Goal: Task Accomplishment & Management: Complete application form

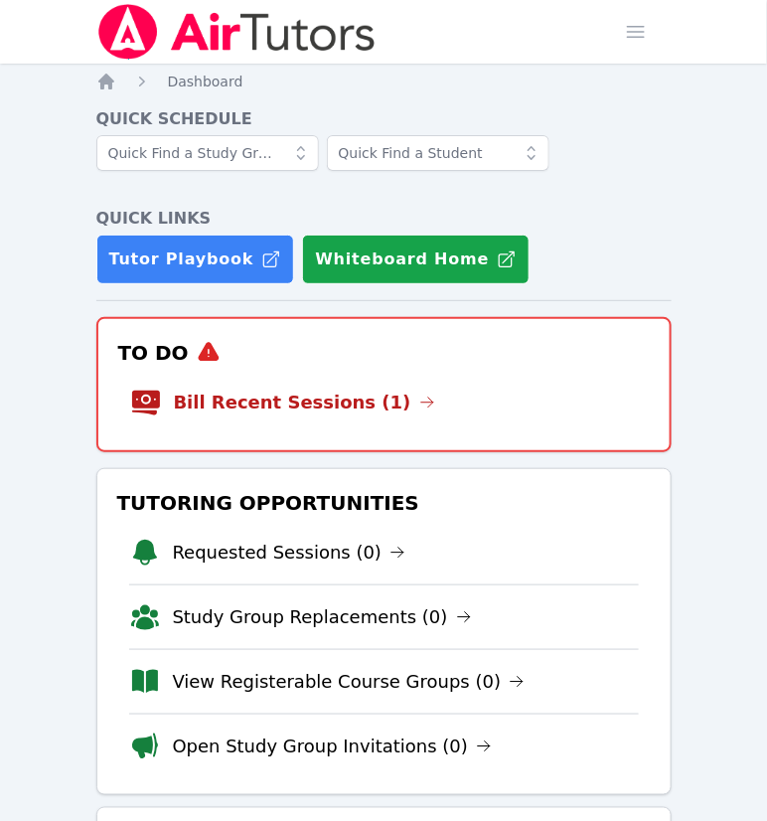
click at [266, 417] on link "Bill Recent Sessions (1)" at bounding box center [304, 403] width 261 height 28
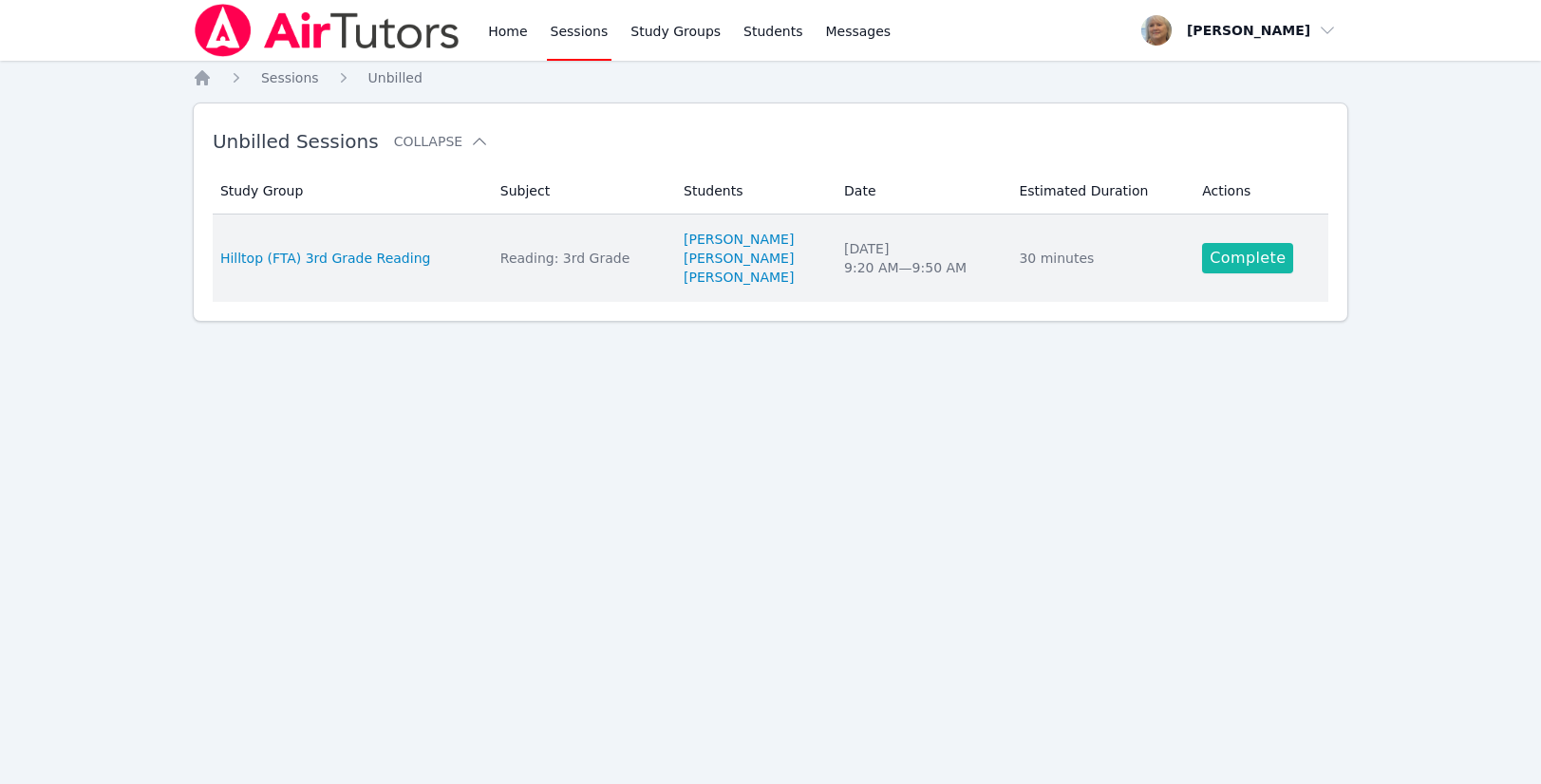
click at [732, 273] on link "Complete" at bounding box center [1247, 258] width 91 height 31
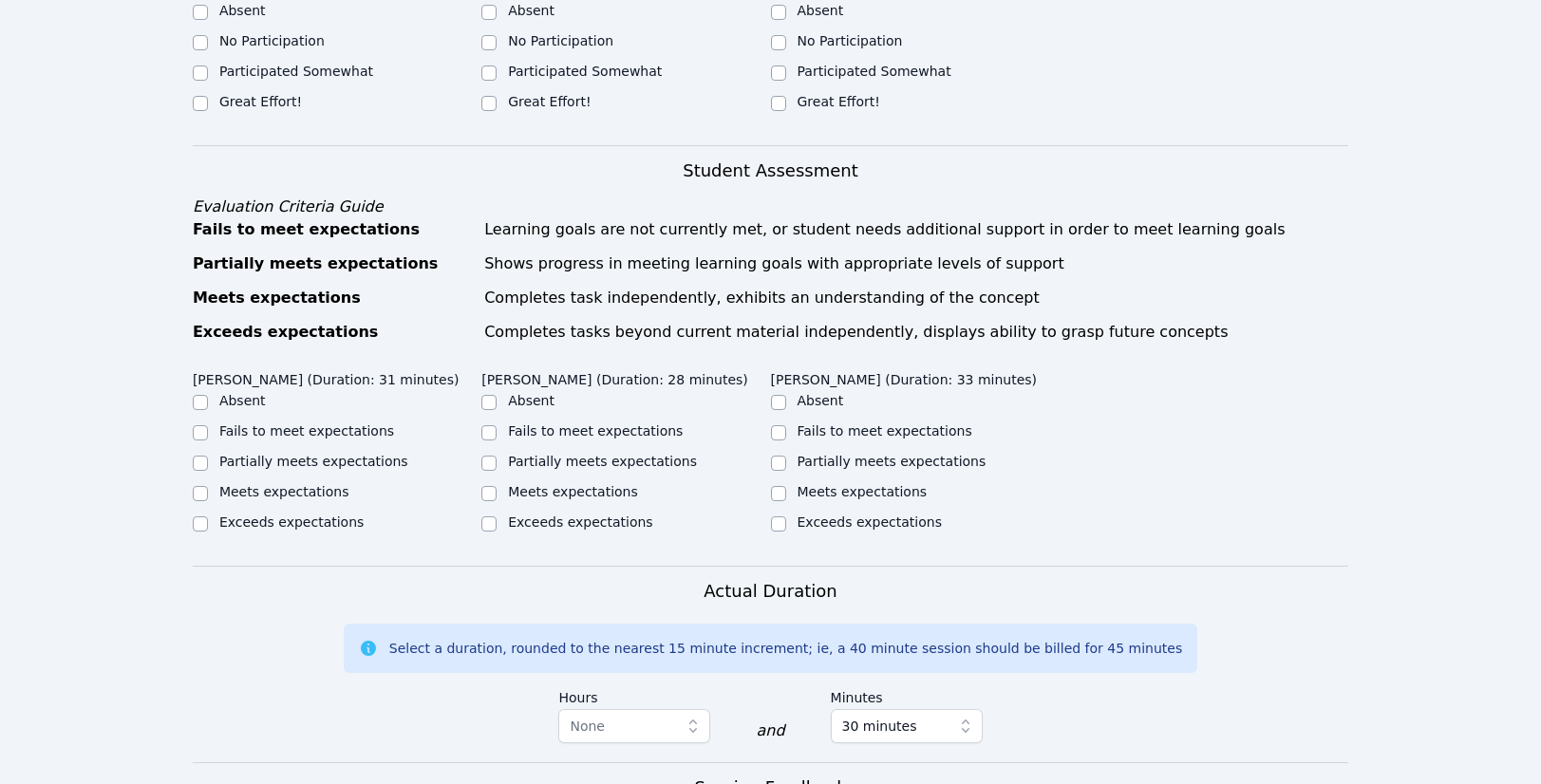
scroll to position [612, 0]
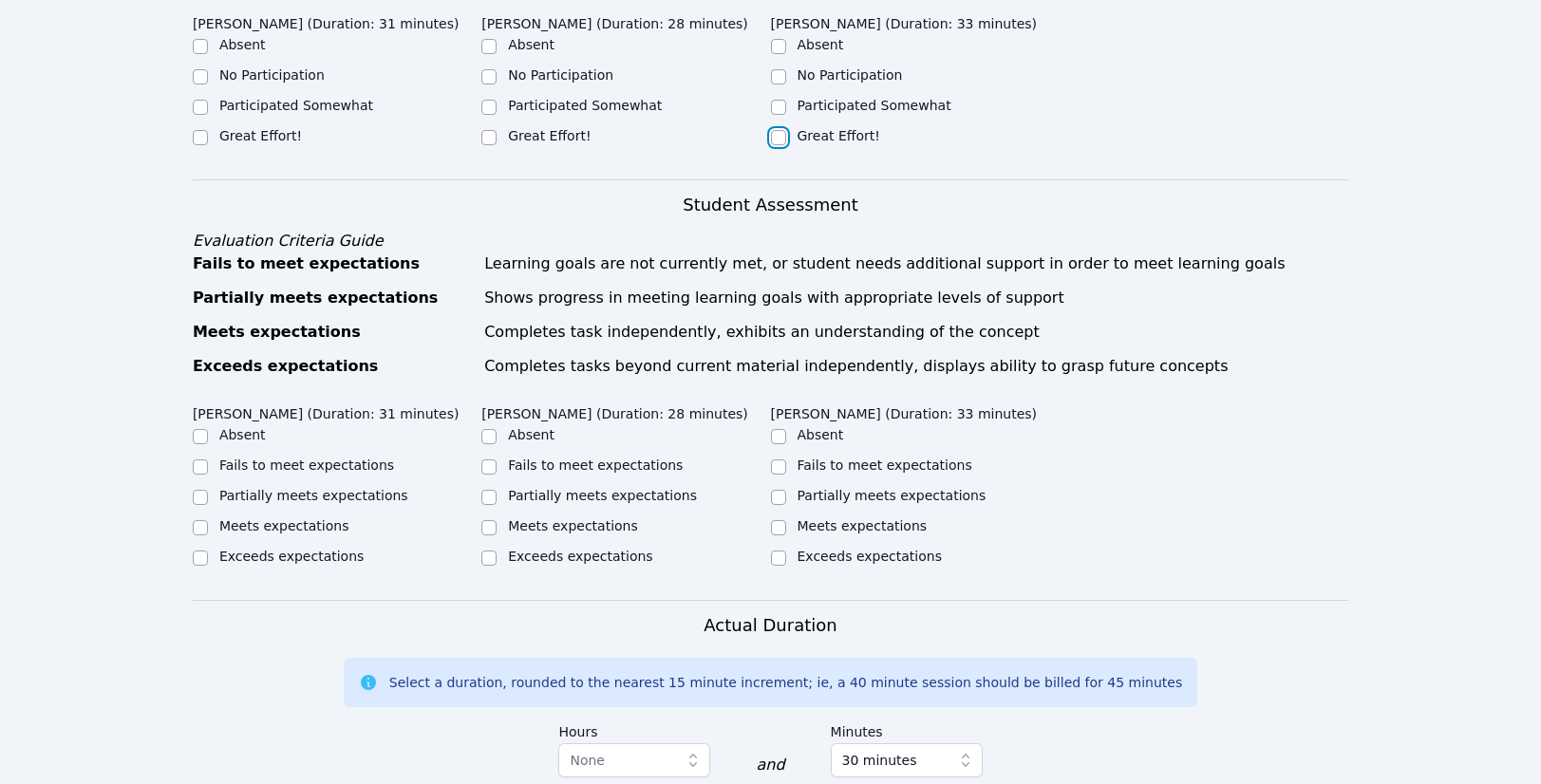
click at [732, 145] on input "Great Effort!" at bounding box center [779, 138] width 15 height 15
checkbox input "true"
click at [494, 149] on div "Great Effort!" at bounding box center [626, 138] width 289 height 23
click at [492, 145] on input "Great Effort!" at bounding box center [489, 138] width 15 height 15
checkbox input "true"
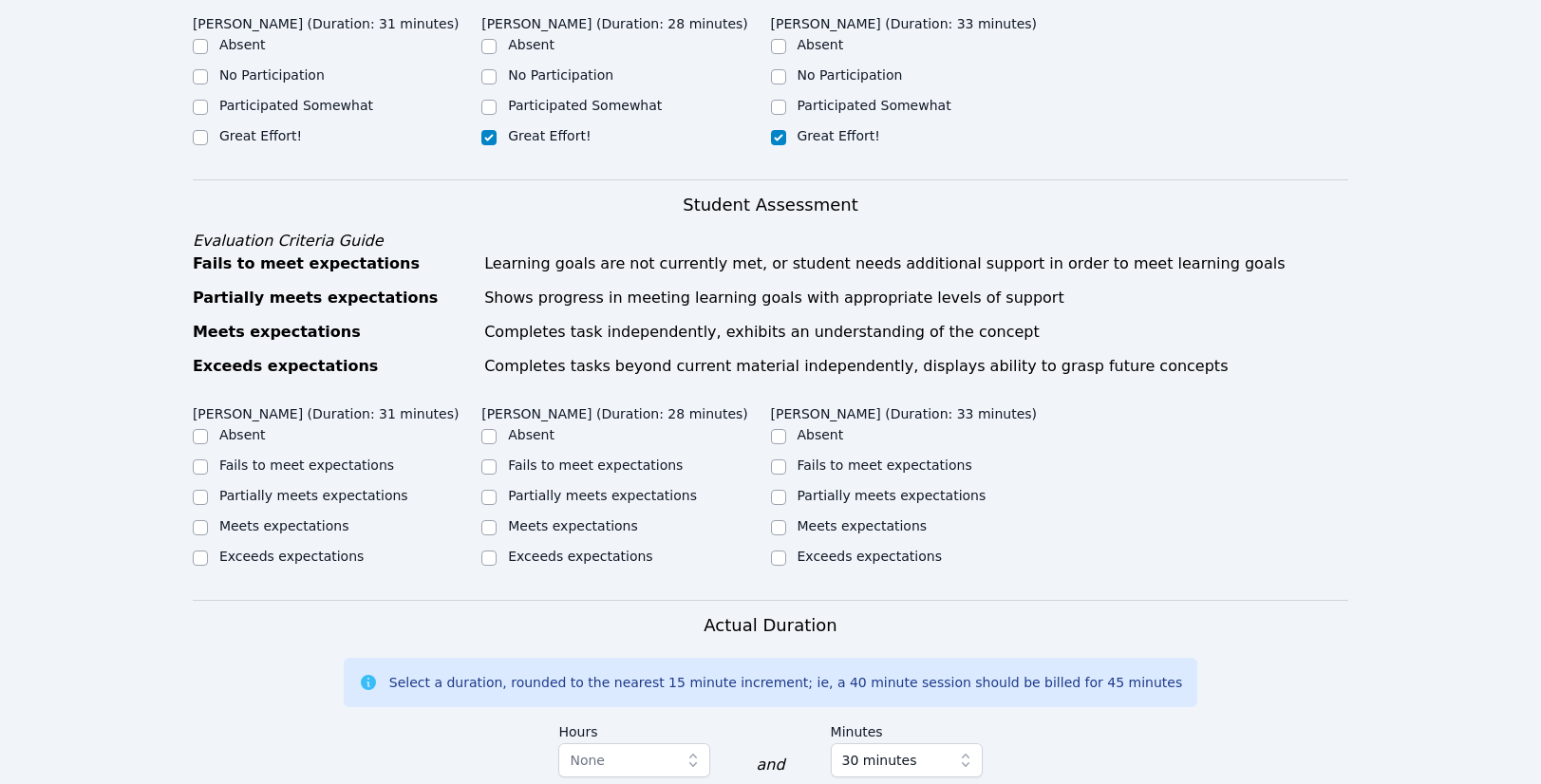
drag, startPoint x: 213, startPoint y: 328, endPoint x: 200, endPoint y: 324, distance: 13.6
click at [211, 149] on div "Great Effort!" at bounding box center [337, 138] width 289 height 23
click at [198, 145] on input "Great Effort!" at bounding box center [201, 138] width 15 height 15
checkbox input "true"
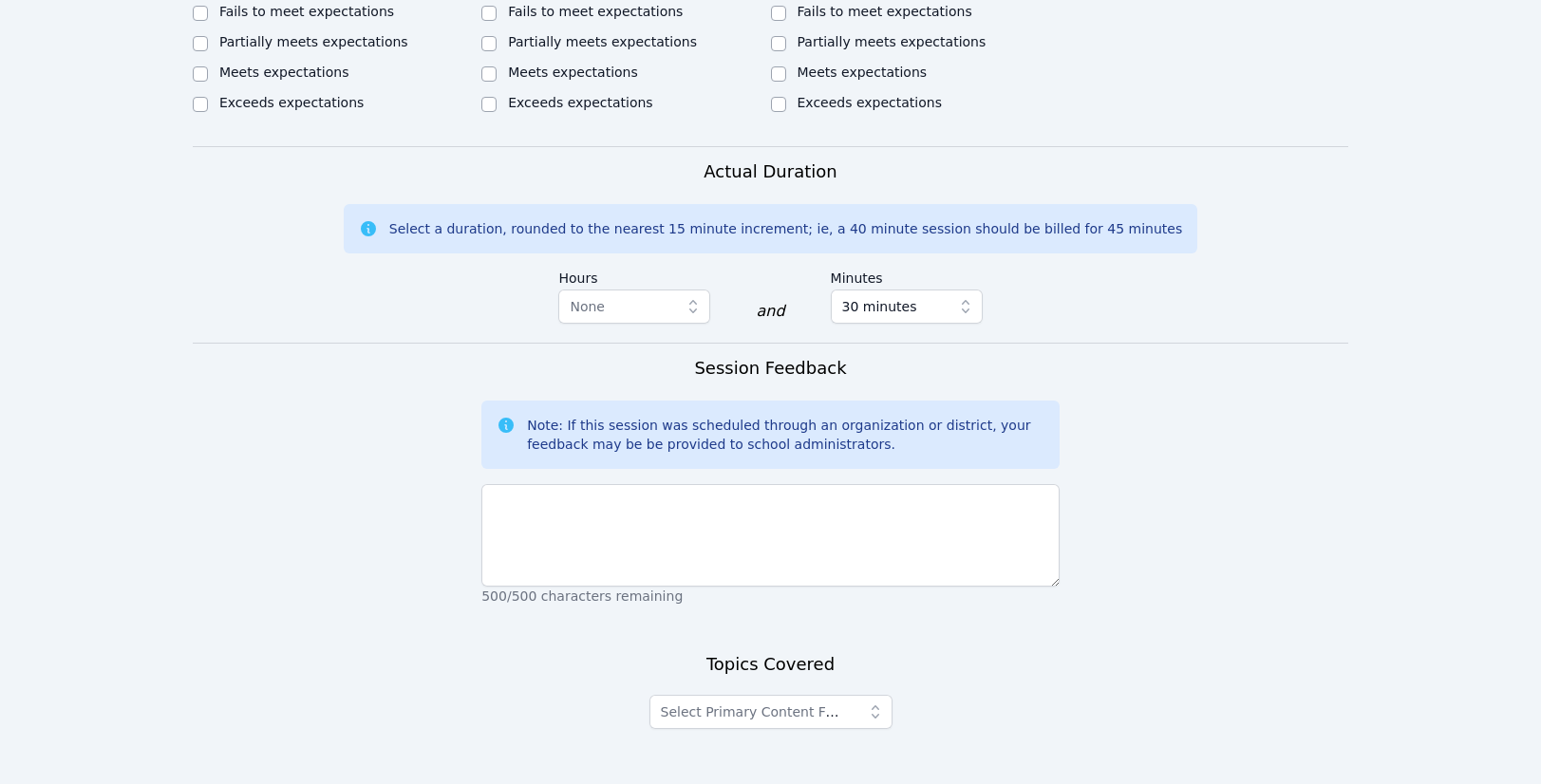
scroll to position [1074, 0]
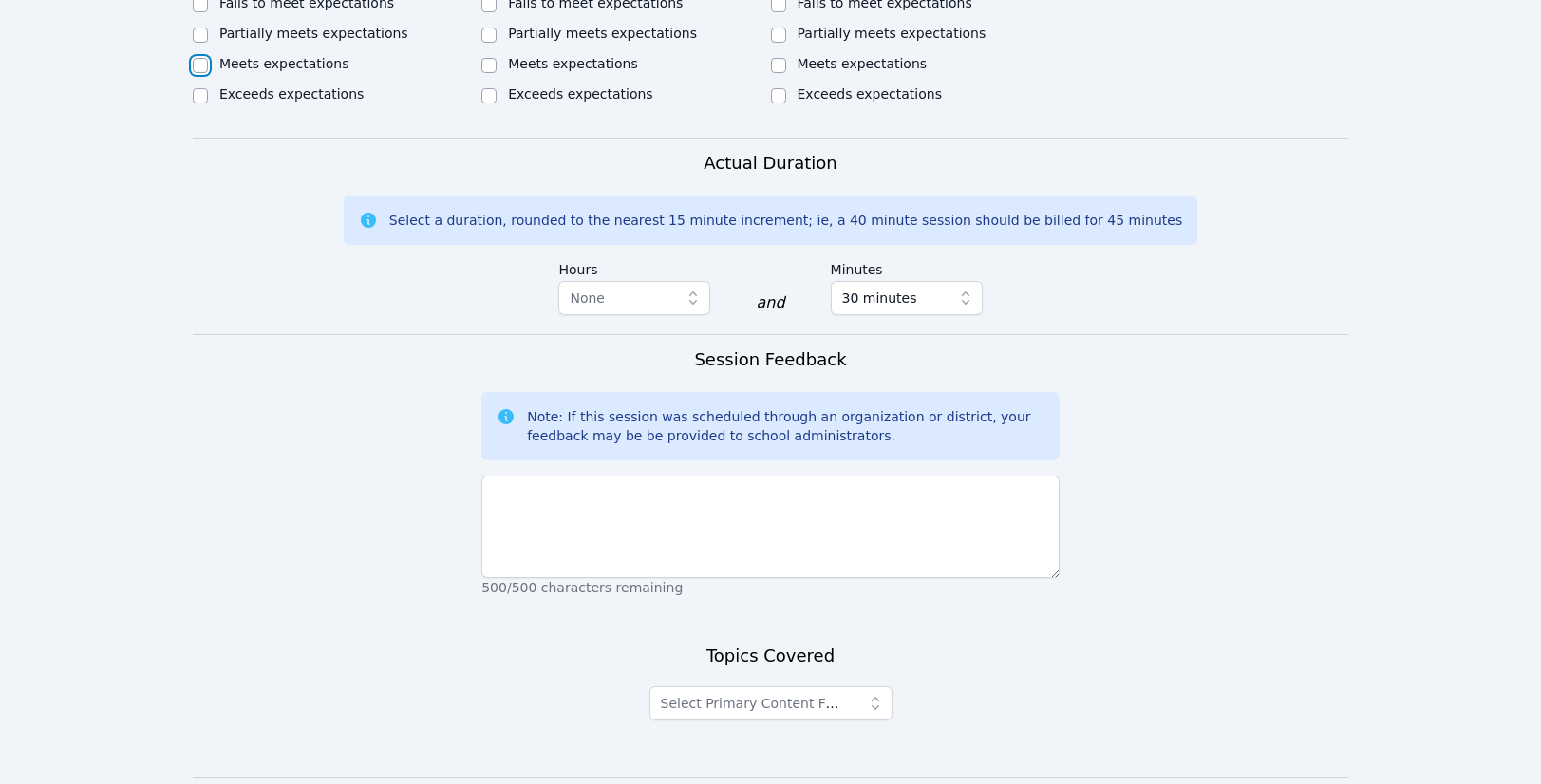
click at [198, 74] on input "Meets expectations" at bounding box center [201, 66] width 15 height 15
checkbox input "true"
click at [493, 74] on input "Meets expectations" at bounding box center [489, 66] width 15 height 15
checkbox input "true"
click at [732, 74] on input "Meets expectations" at bounding box center [779, 66] width 15 height 15
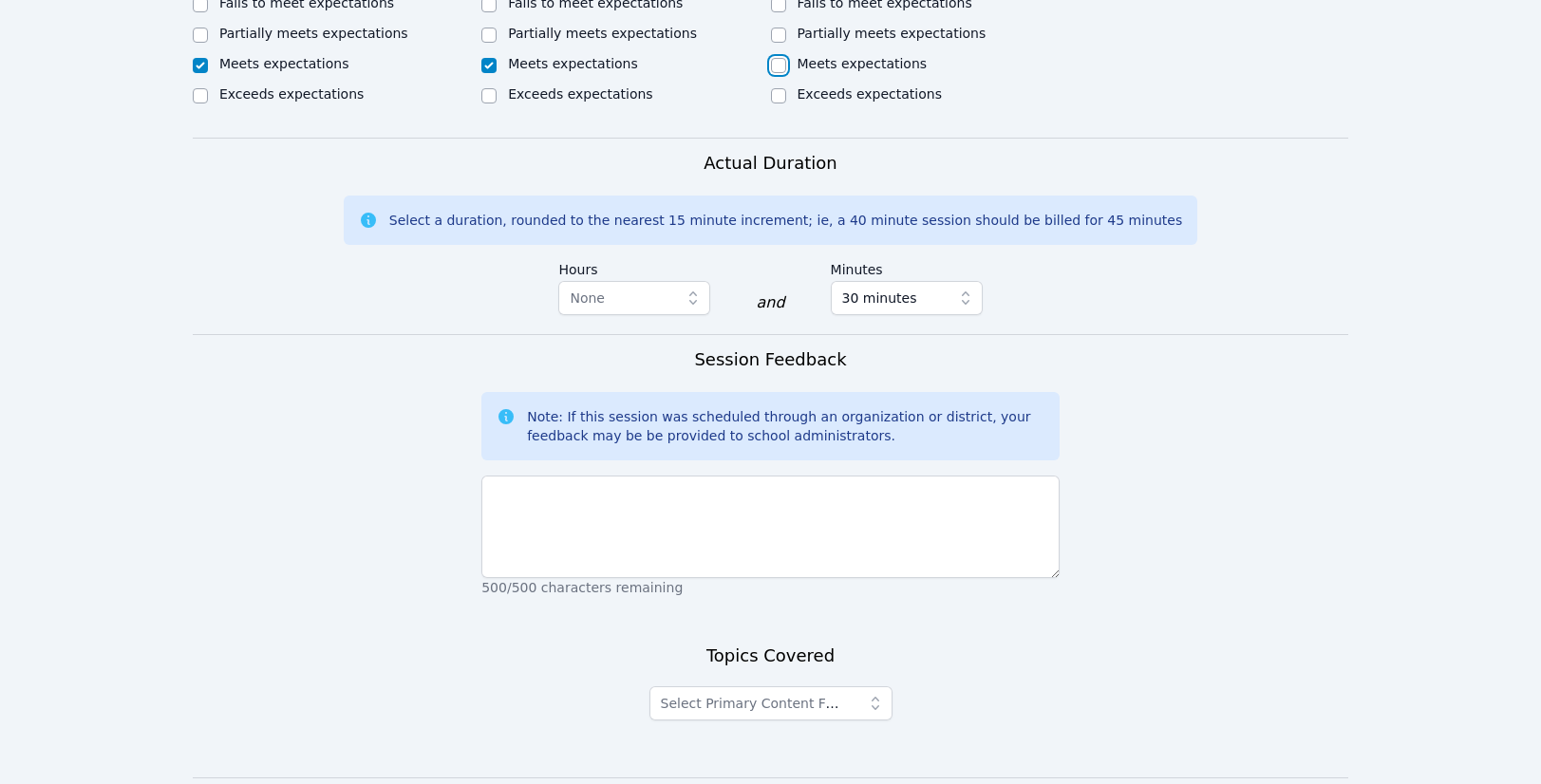
checkbox input "true"
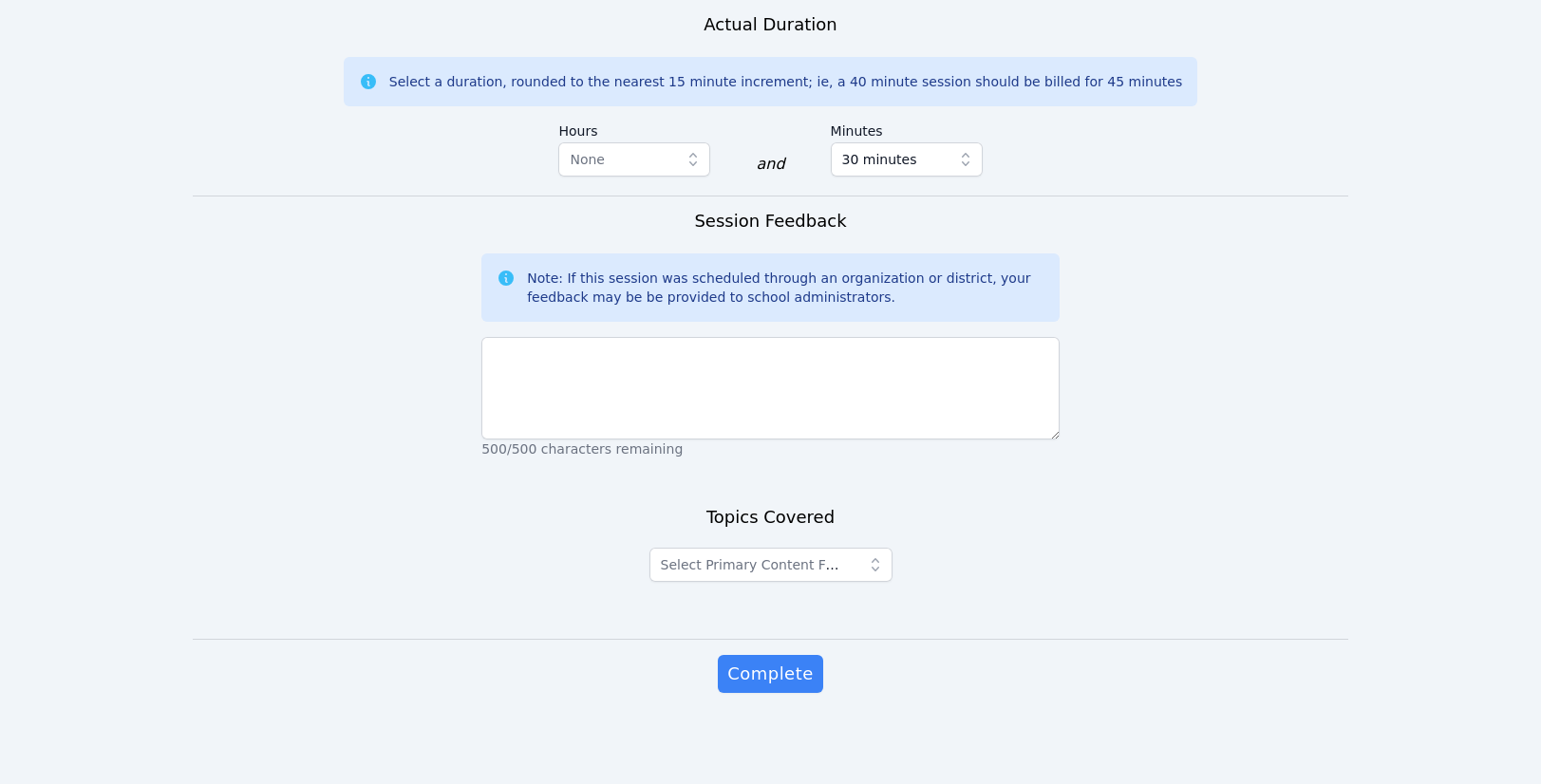
scroll to position [1603, 0]
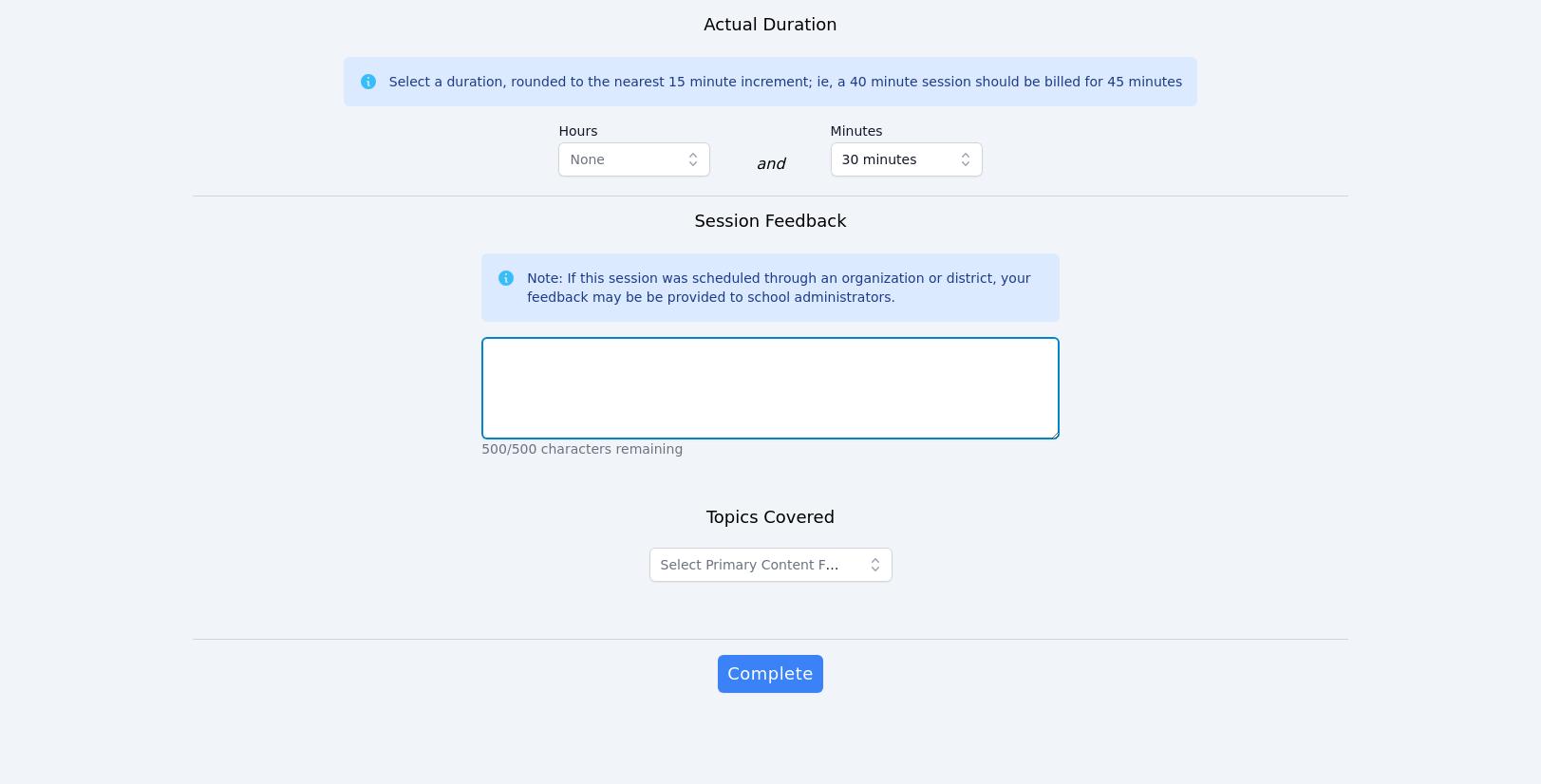
click at [732, 439] on textarea at bounding box center [770, 388] width 578 height 102
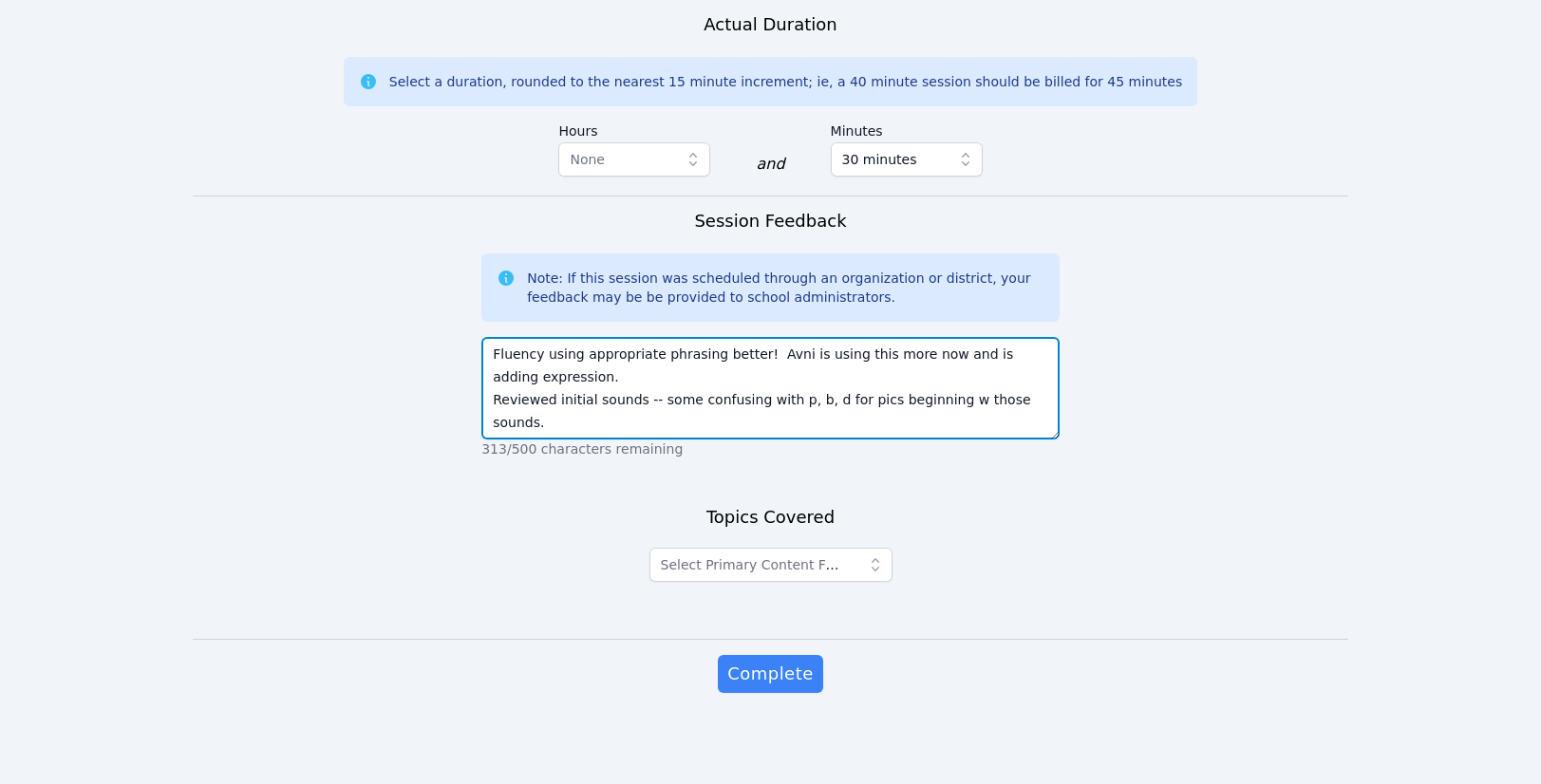
drag, startPoint x: 847, startPoint y: 490, endPoint x: 792, endPoint y: 493, distance: 55.1
click at [732, 439] on textarea "Fluency using appropriate phrasing better! Avni is using this more now and is a…" at bounding box center [770, 388] width 578 height 102
drag, startPoint x: 689, startPoint y: 521, endPoint x: 715, endPoint y: 524, distance: 26.2
click at [715, 439] on textarea "Fluency using appropriate phrasing better! Avni is using this more now and is a…" at bounding box center [770, 388] width 578 height 102
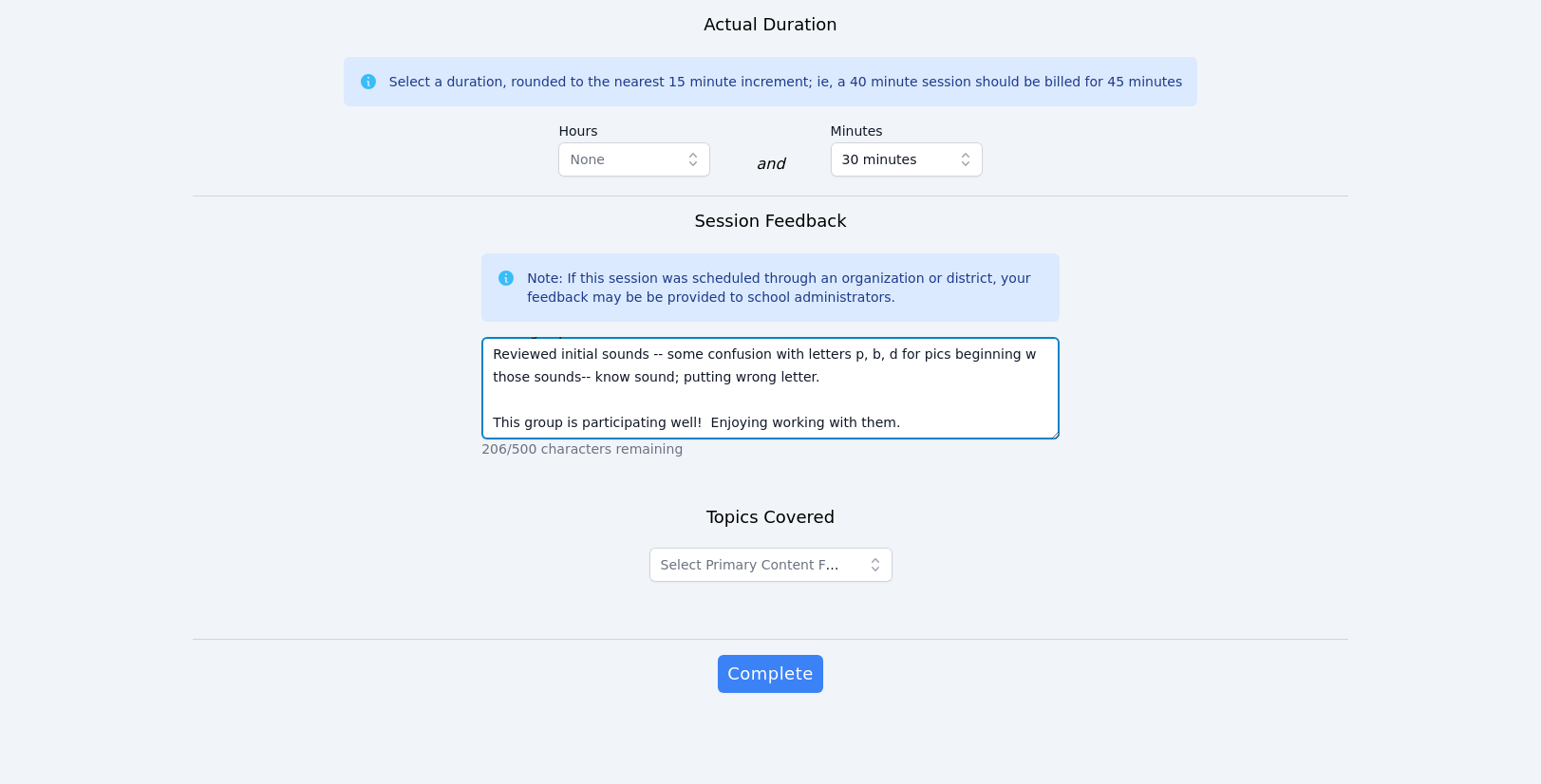
scroll to position [57, 0]
type textarea "Fluency using appropriate phrasing better! Avni is using this more now and is a…"
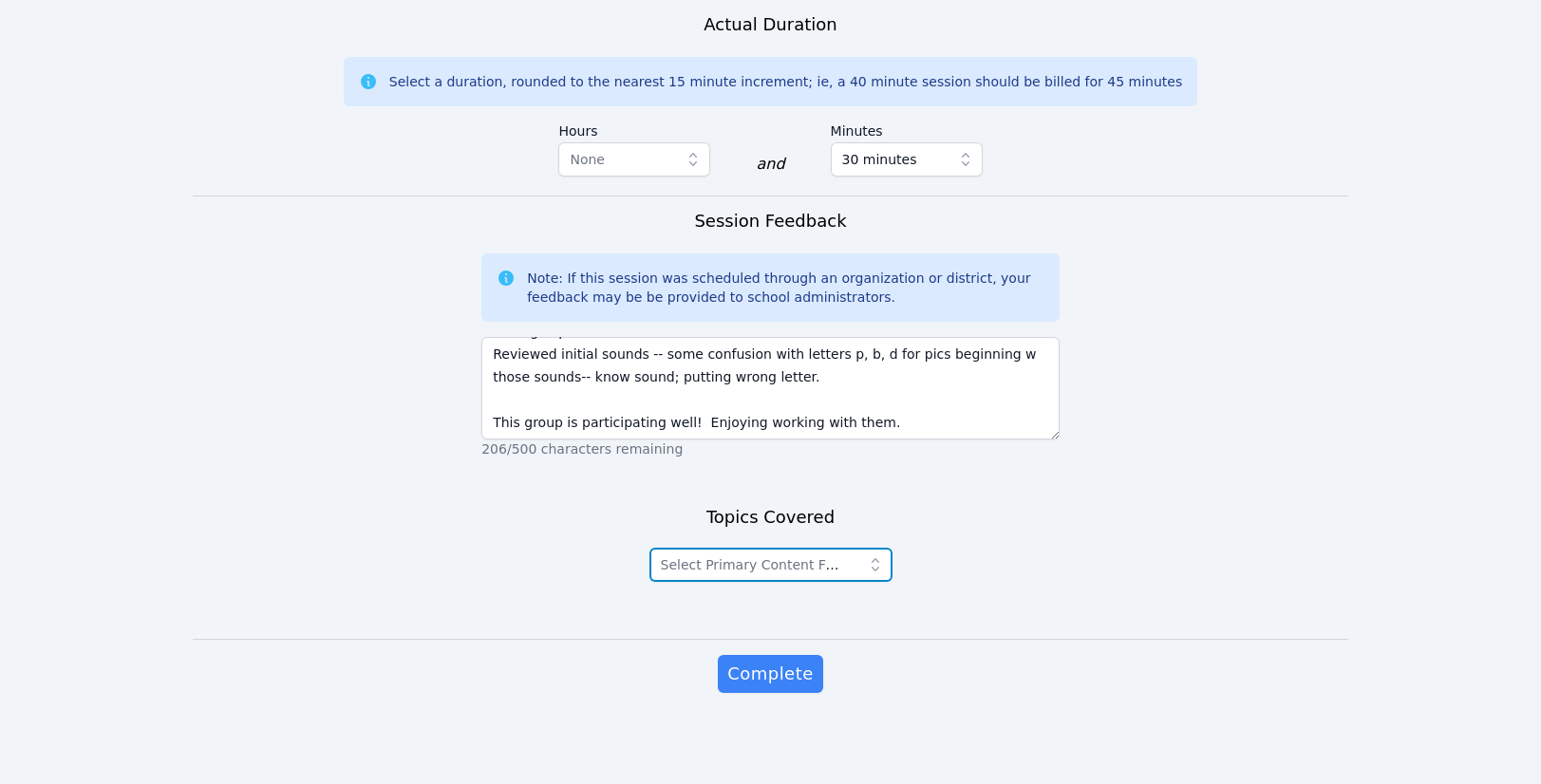
click at [732, 574] on icon "button" at bounding box center [876, 565] width 19 height 19
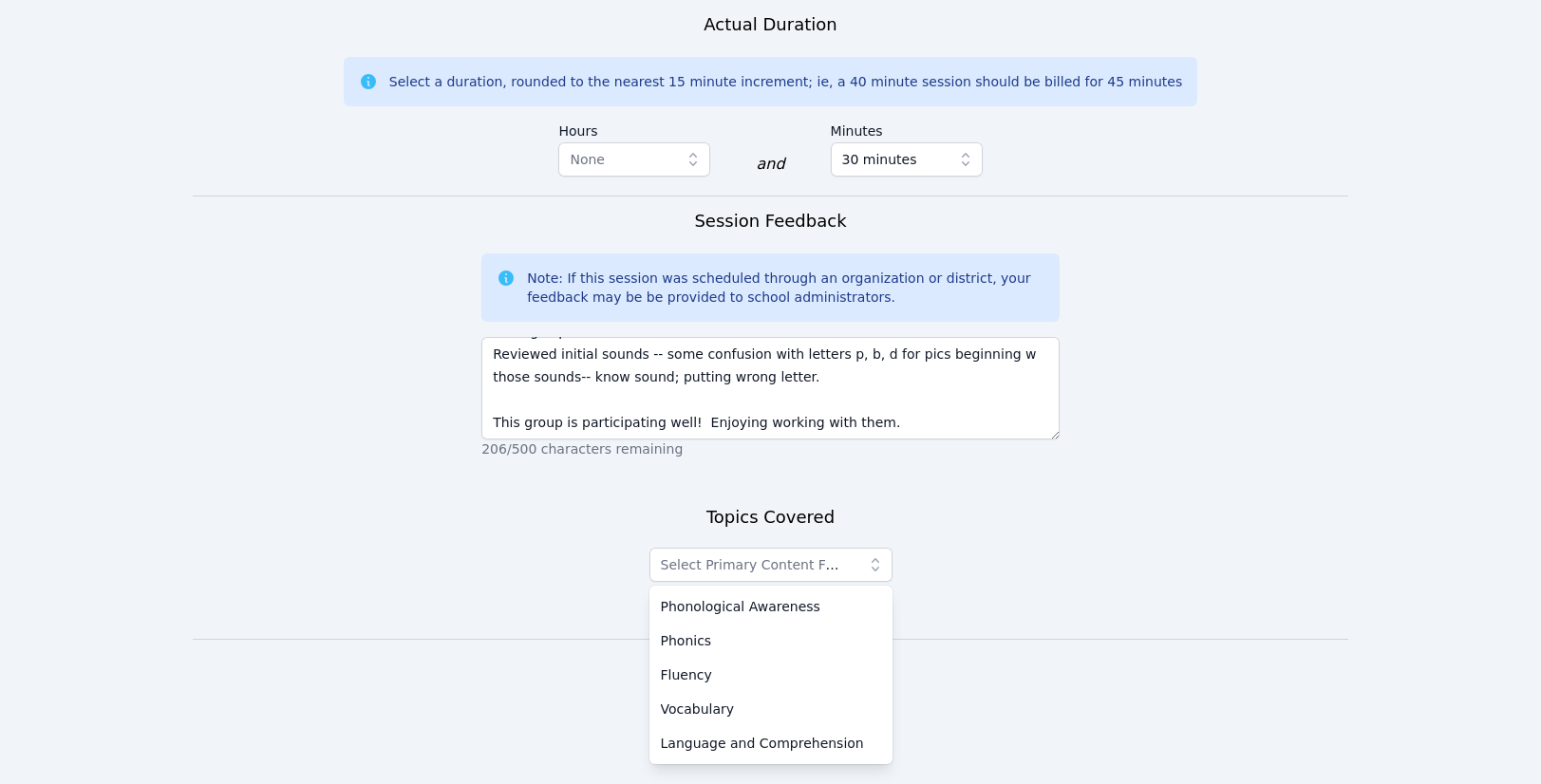
scroll to position [1789, 0]
click at [694, 631] on div "Phonics" at bounding box center [771, 641] width 221 height 19
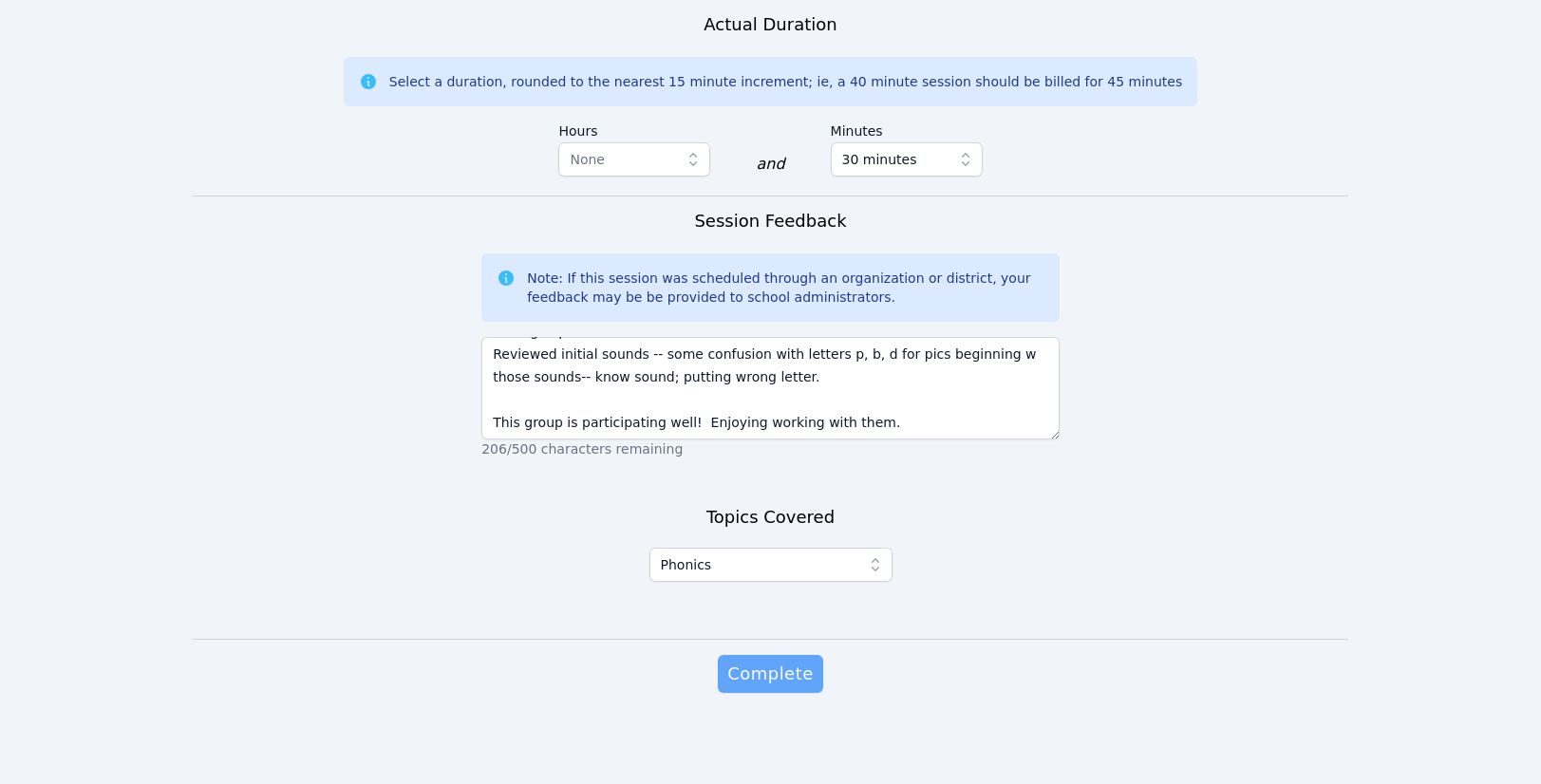
click at [732, 661] on span "Complete" at bounding box center [769, 674] width 85 height 27
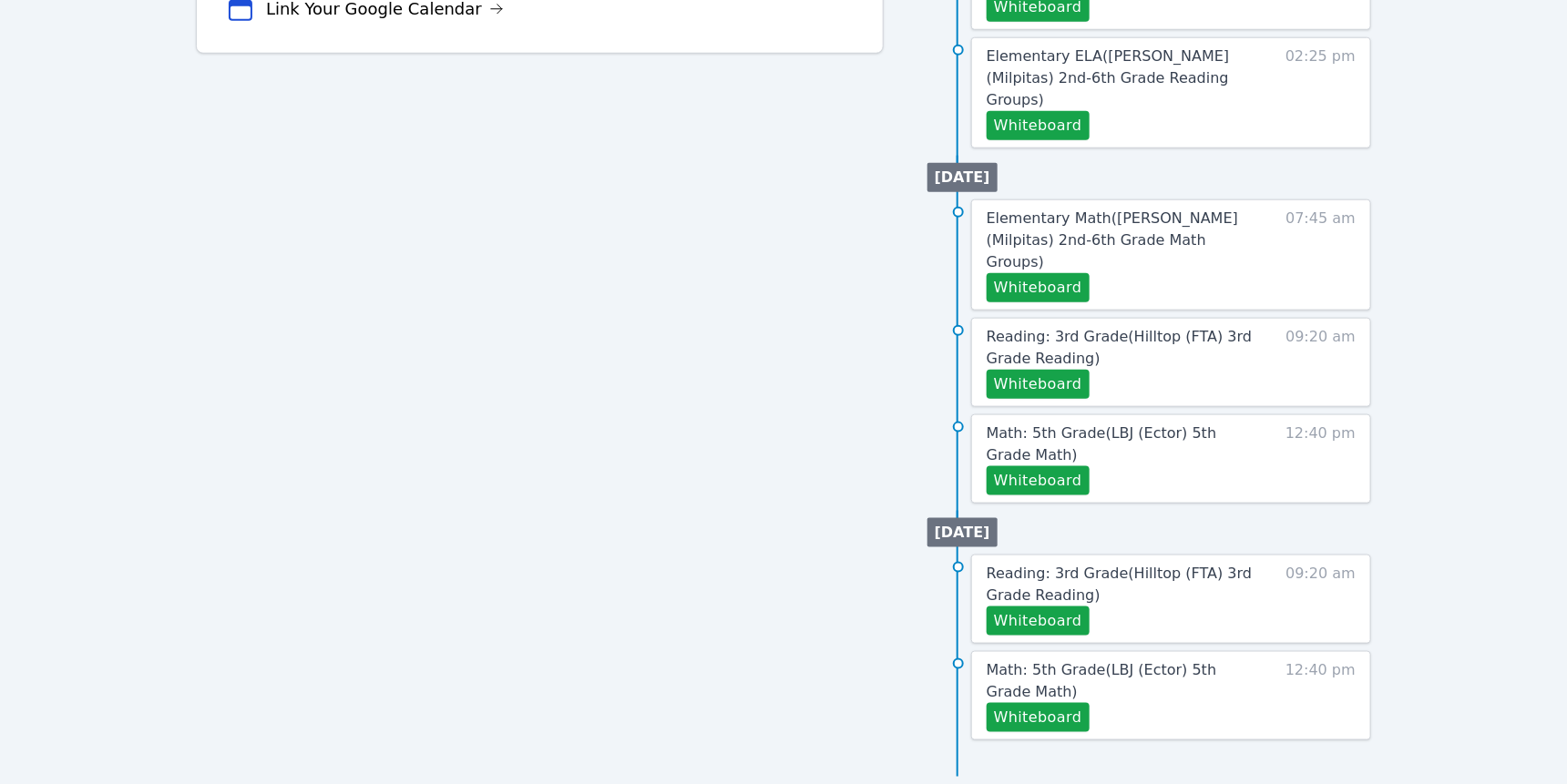
scroll to position [1211, 0]
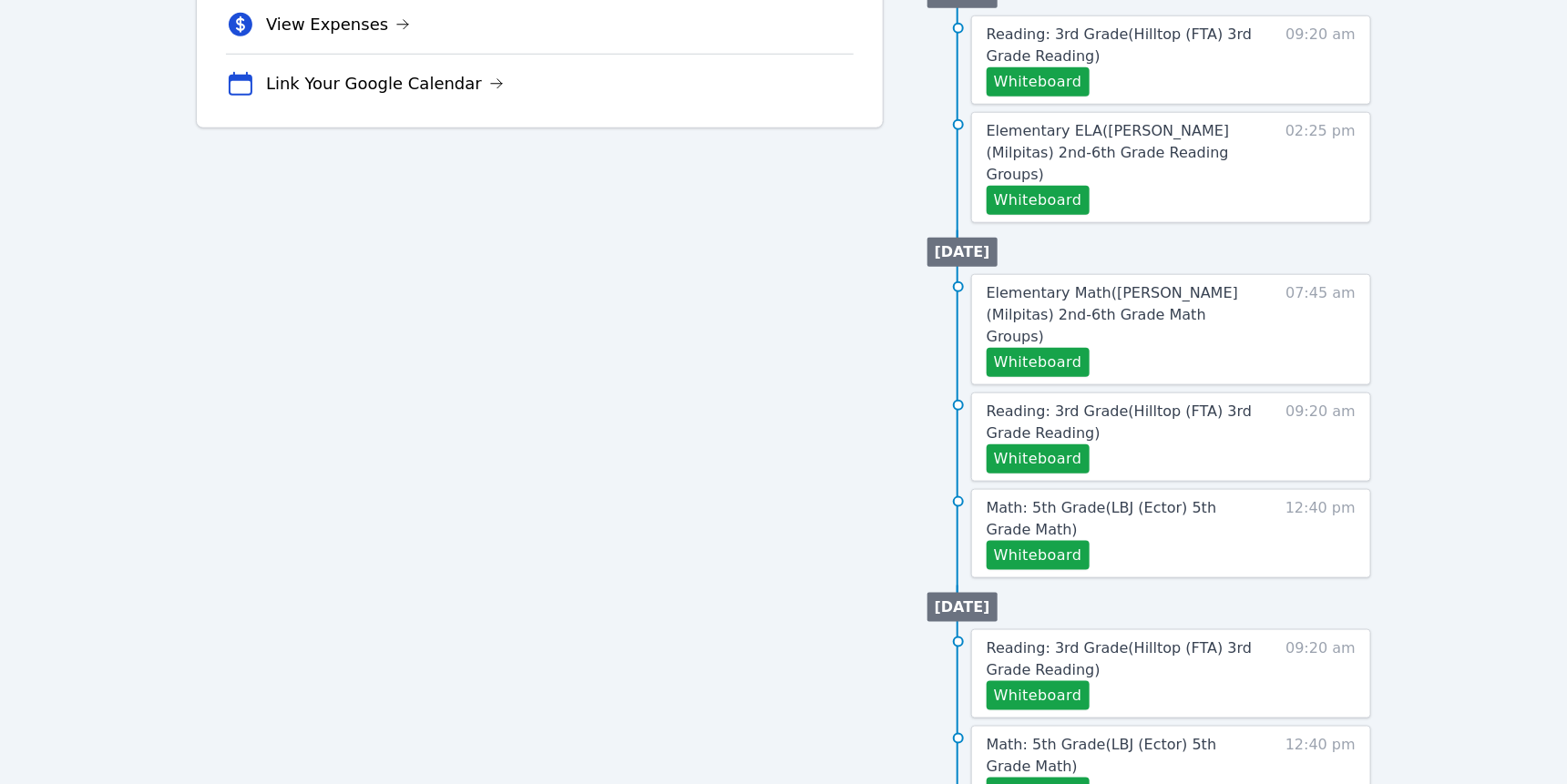
scroll to position [713, 0]
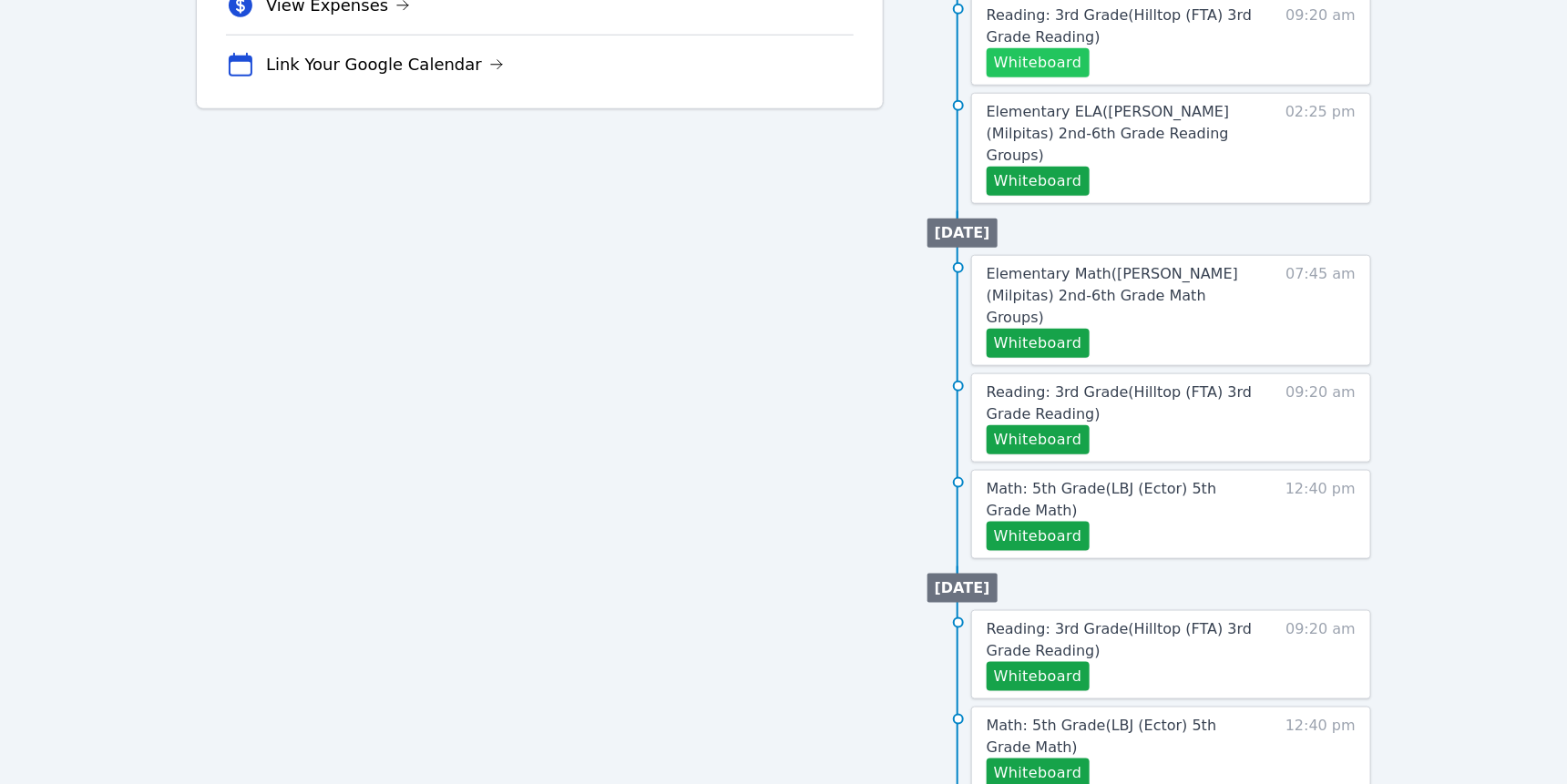
click at [1068, 77] on button "Whiteboard" at bounding box center [1038, 63] width 103 height 29
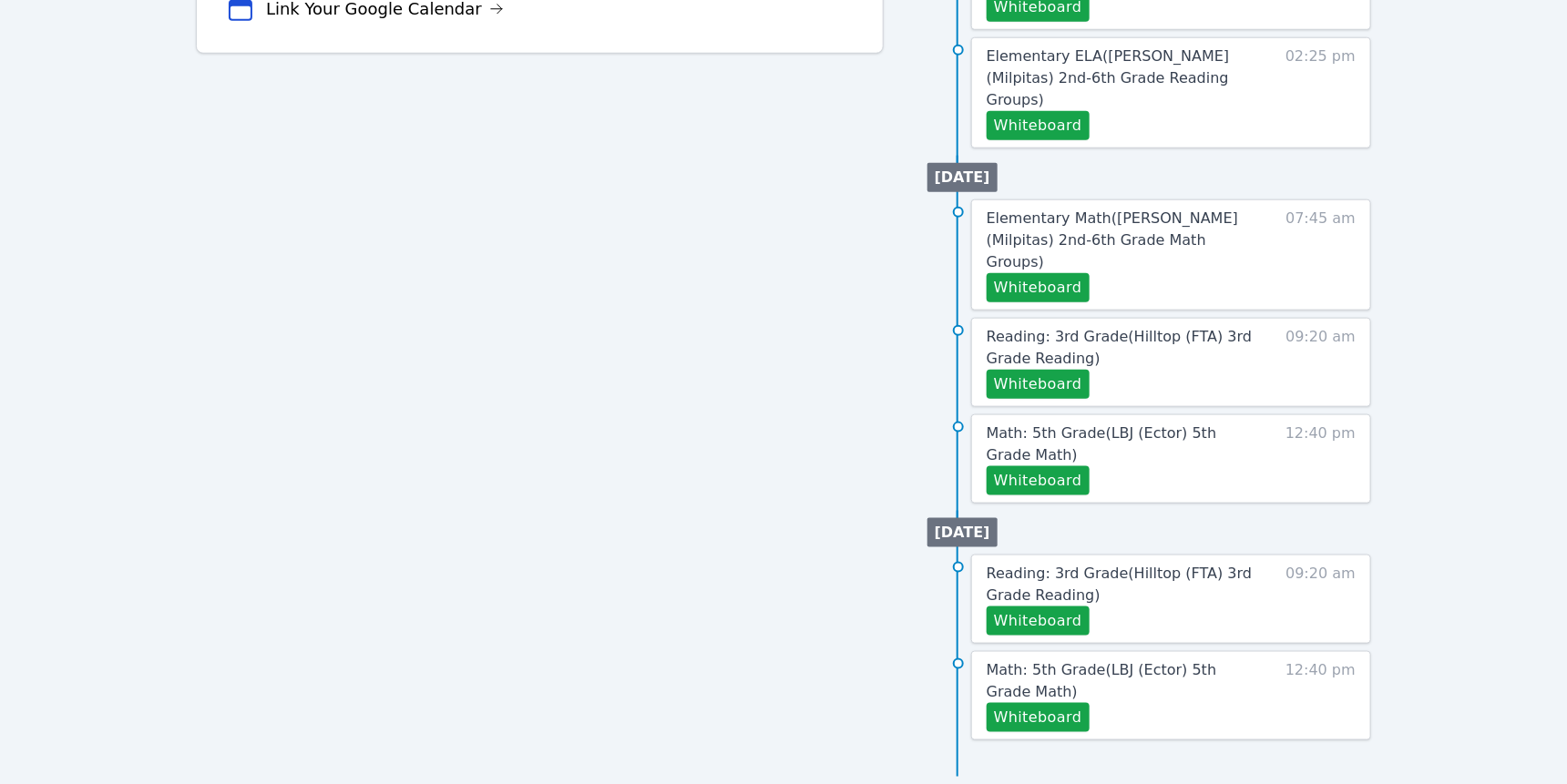
scroll to position [826, 0]
click at [1081, 22] on button "Whiteboard" at bounding box center [1038, 7] width 103 height 29
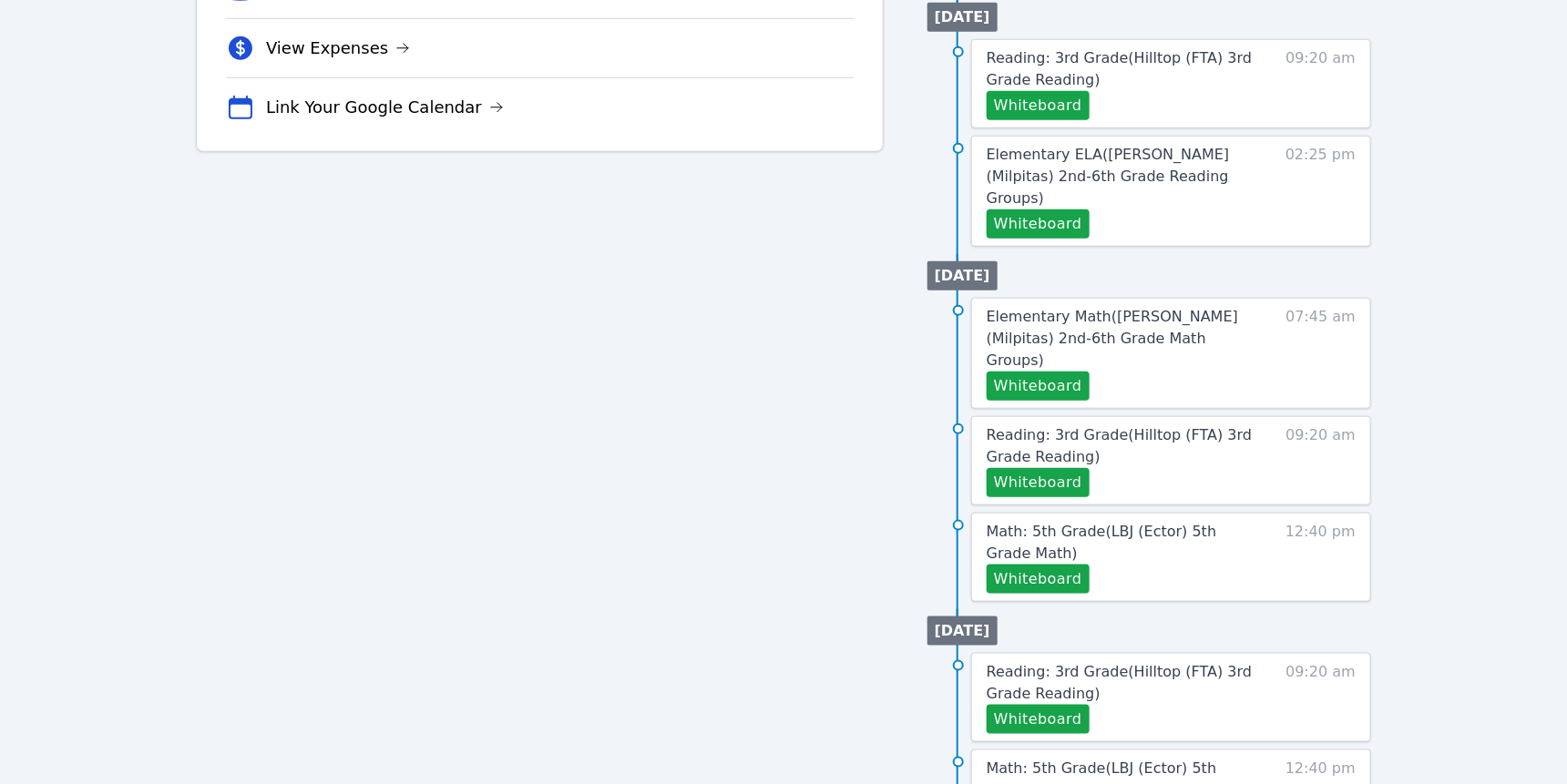
scroll to position [702, 0]
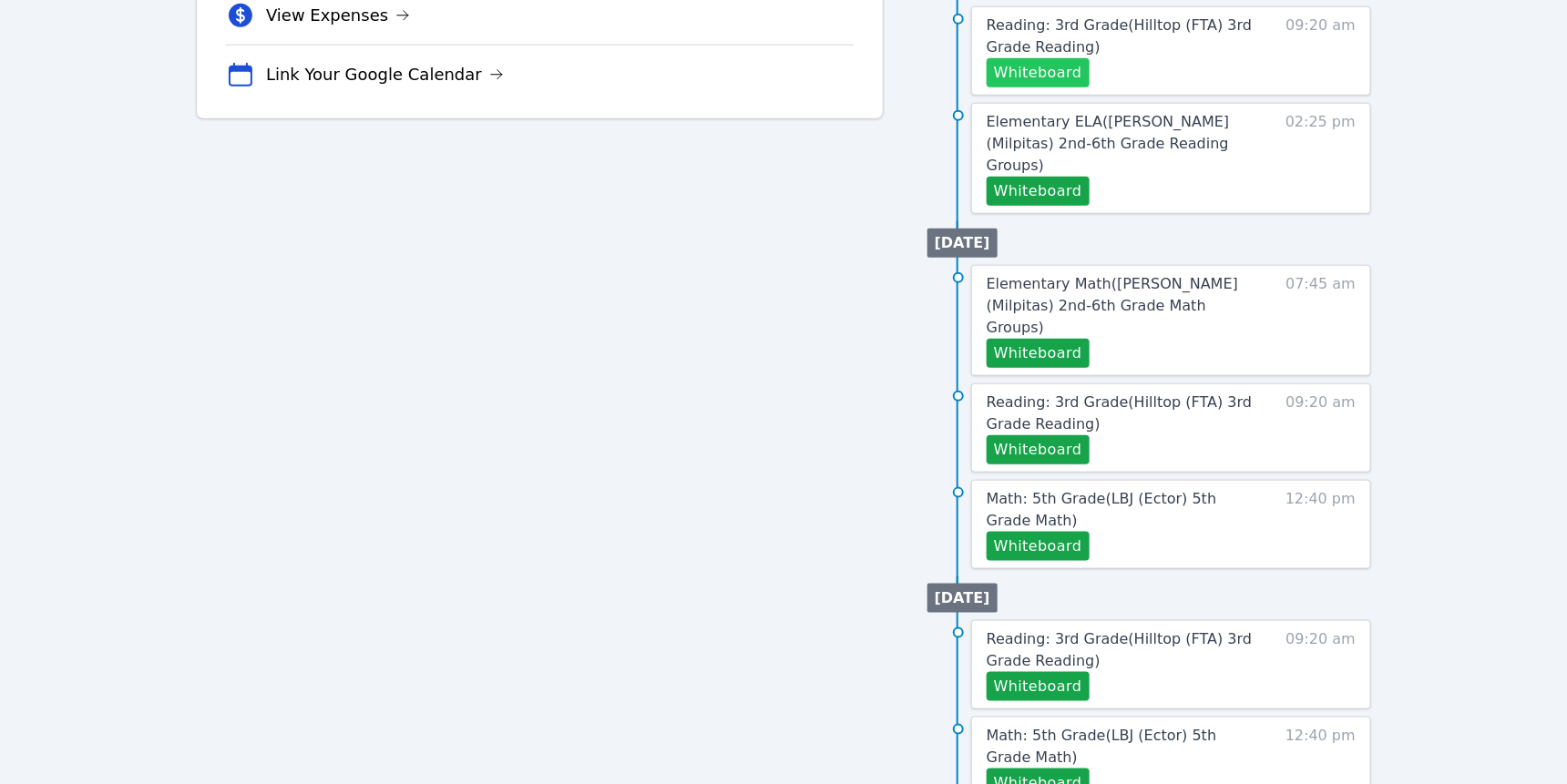
click at [1090, 87] on button "Whiteboard" at bounding box center [1038, 73] width 103 height 29
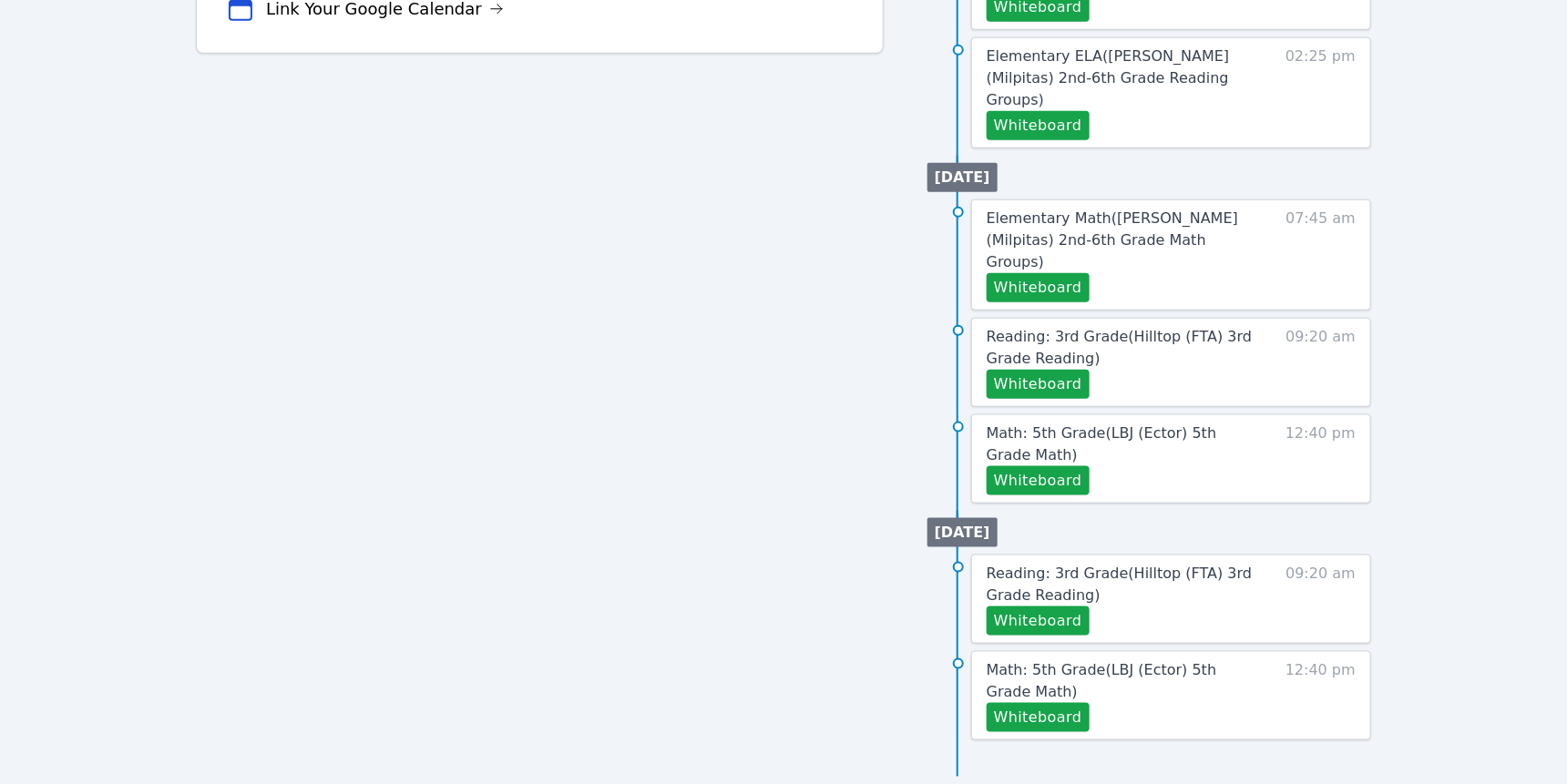
scroll to position [825, 0]
click at [1090, 22] on button "Whiteboard" at bounding box center [1038, 7] width 103 height 29
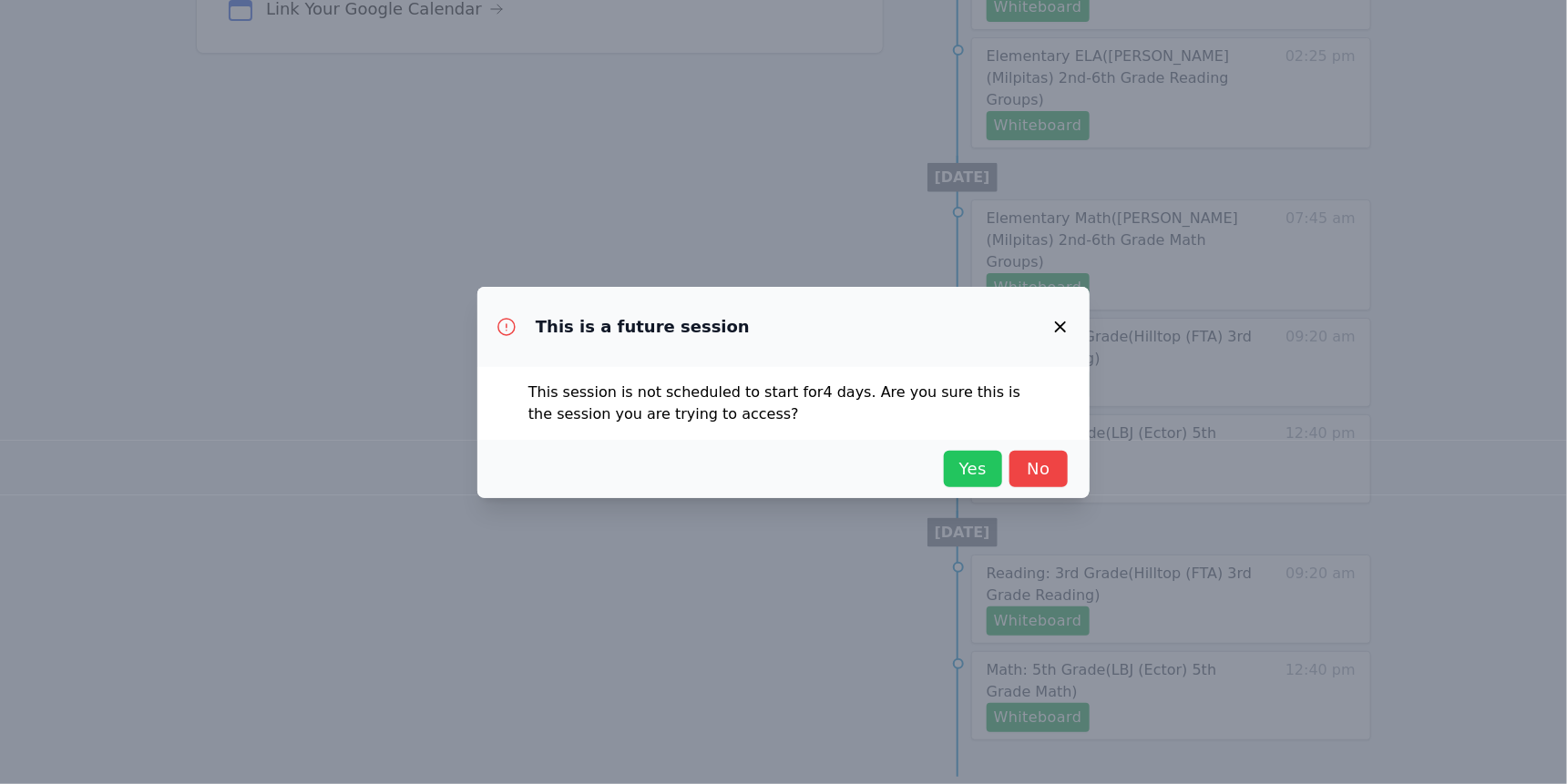
click at [993, 482] on span "Yes" at bounding box center [973, 469] width 40 height 26
